Goal: Transaction & Acquisition: Purchase product/service

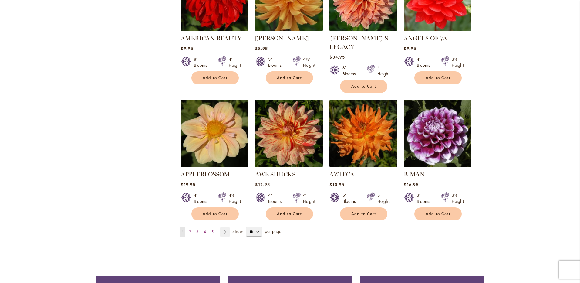
scroll to position [486, 0]
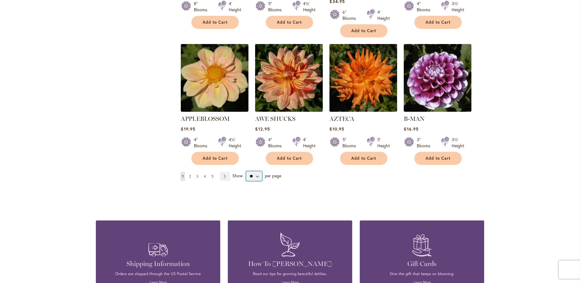
click at [252, 171] on select "** ** ** **" at bounding box center [254, 176] width 16 height 10
select select "**"
click at [246, 171] on select "** ** ** **" at bounding box center [254, 176] width 16 height 10
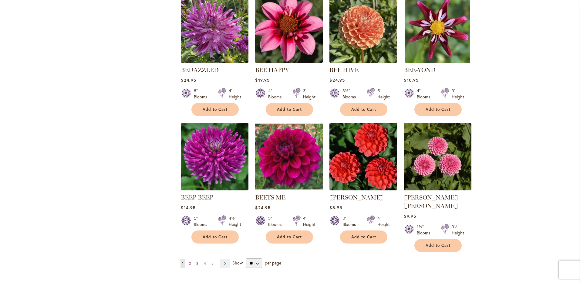
scroll to position [952, 0]
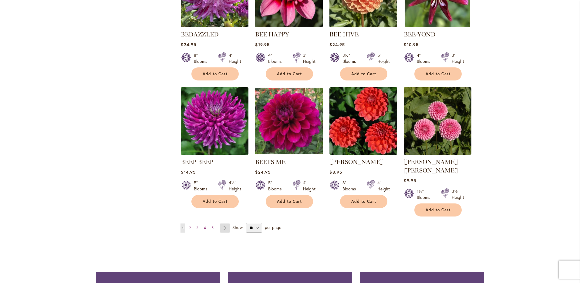
click at [223, 223] on link "Page Next" at bounding box center [225, 227] width 10 height 9
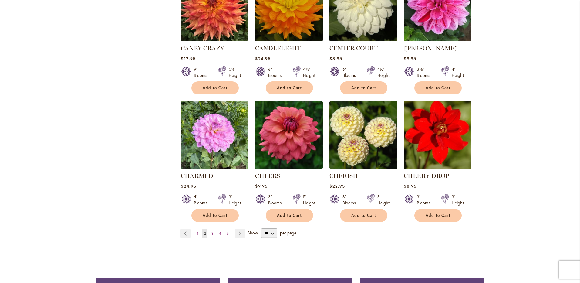
scroll to position [941, 0]
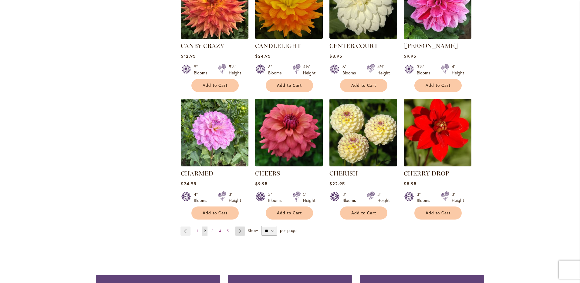
click at [238, 232] on link "Page Next" at bounding box center [240, 230] width 10 height 9
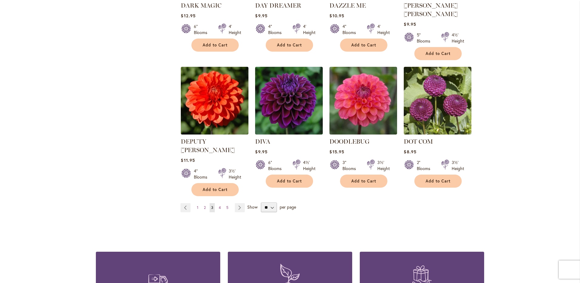
scroll to position [1001, 0]
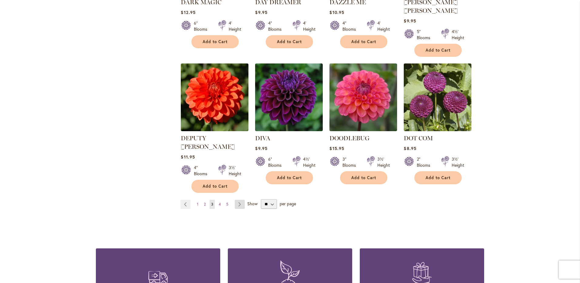
click at [241, 200] on link "Page Next" at bounding box center [240, 204] width 10 height 9
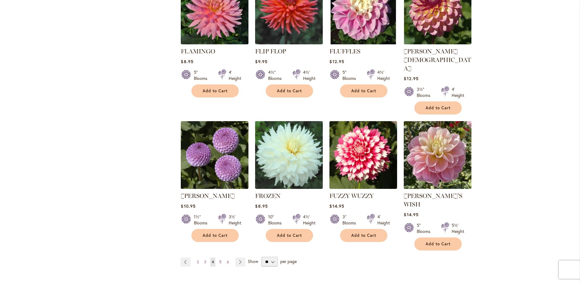
scroll to position [971, 0]
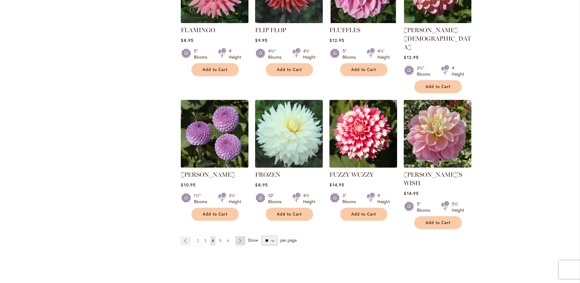
click at [238, 236] on link "Page Next" at bounding box center [240, 240] width 10 height 9
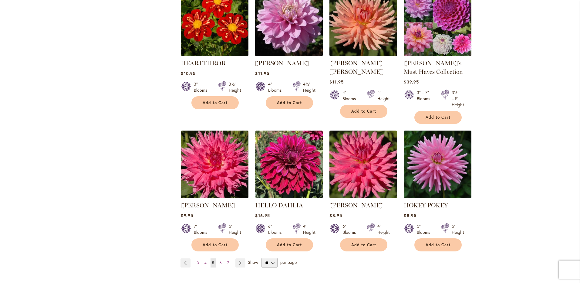
scroll to position [971, 0]
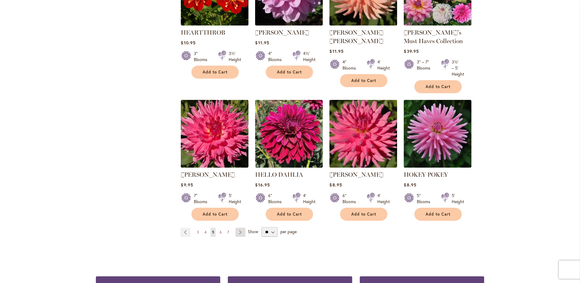
click at [241, 228] on link "Page Next" at bounding box center [240, 232] width 10 height 9
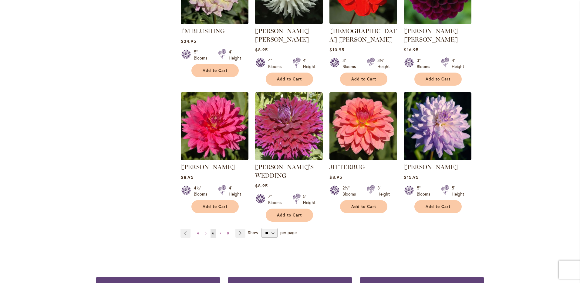
scroll to position [971, 0]
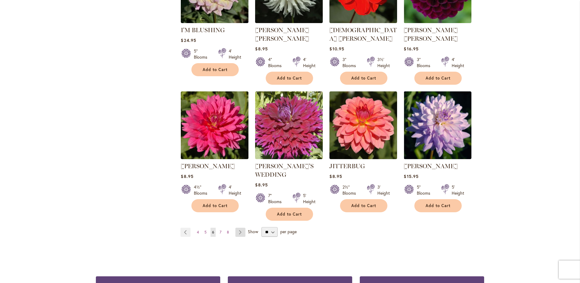
click at [240, 228] on link "Page Next" at bounding box center [240, 232] width 10 height 9
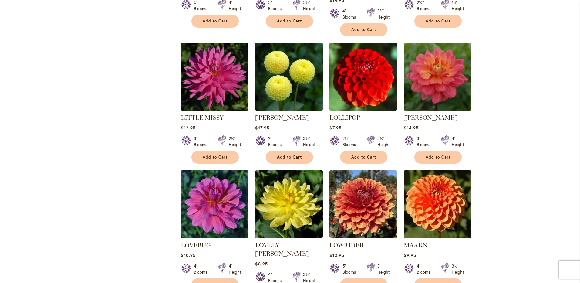
scroll to position [941, 0]
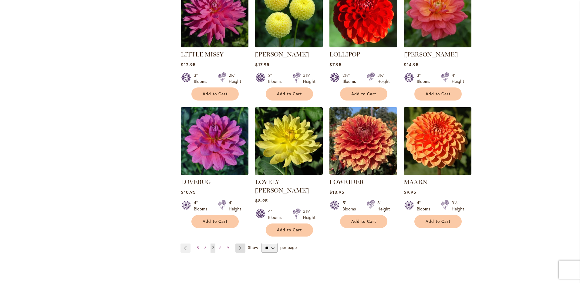
click at [238, 243] on link "Page Next" at bounding box center [240, 247] width 10 height 9
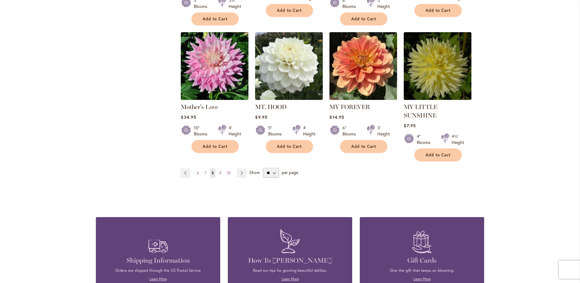
scroll to position [1062, 0]
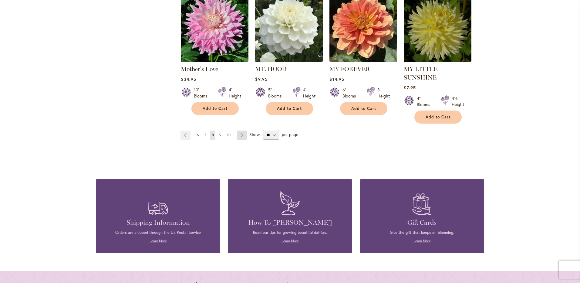
click at [242, 130] on link "Page Next" at bounding box center [242, 134] width 10 height 9
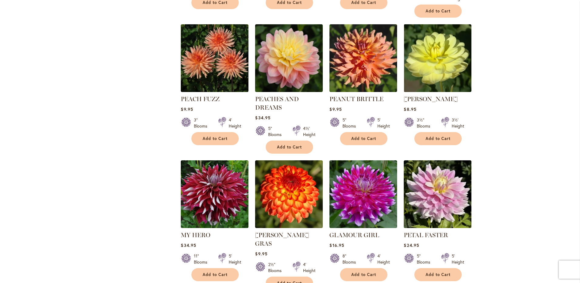
scroll to position [941, 0]
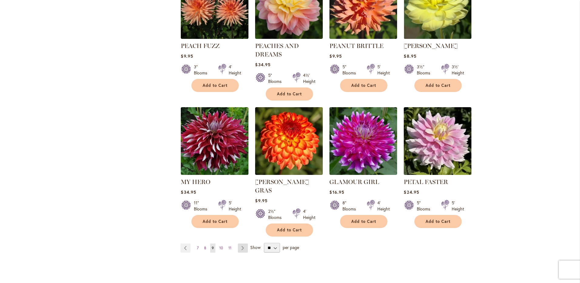
click at [245, 243] on link "Page Next" at bounding box center [243, 247] width 10 height 9
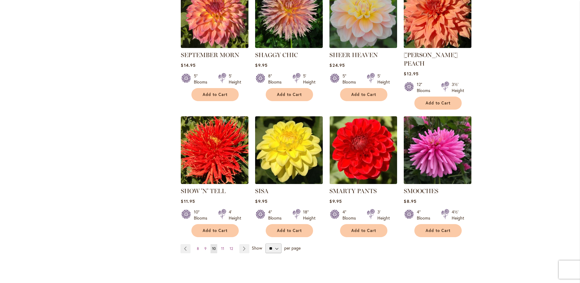
scroll to position [941, 0]
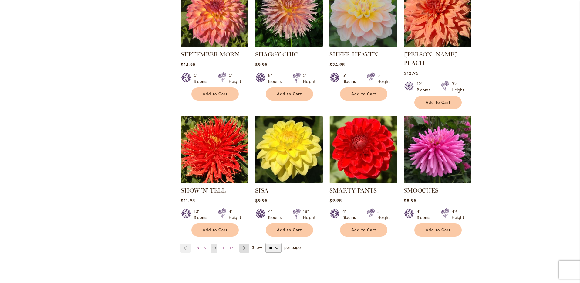
click at [240, 243] on link "Page Next" at bounding box center [244, 247] width 10 height 9
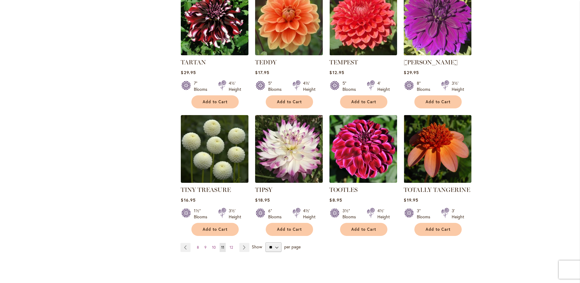
scroll to position [941, 0]
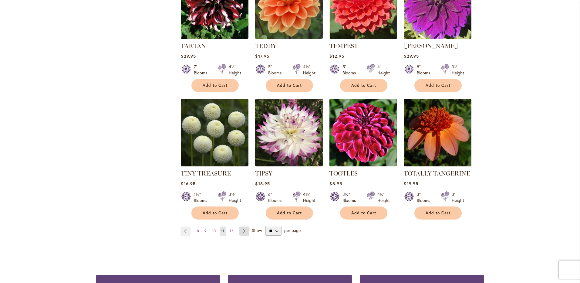
click at [242, 229] on link "Page Next" at bounding box center [244, 230] width 10 height 9
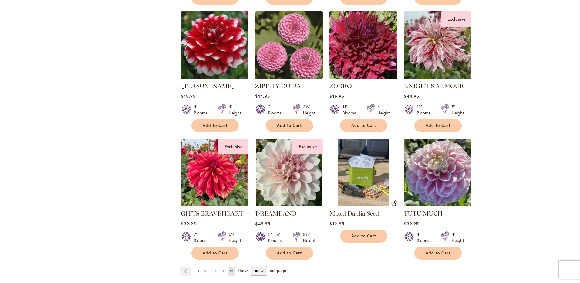
scroll to position [910, 0]
